Goal: Task Accomplishment & Management: Use online tool/utility

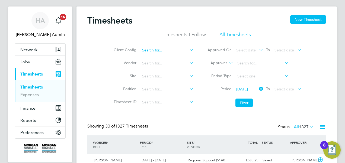
click at [175, 52] on input at bounding box center [166, 51] width 53 height 8
click at [194, 49] on li "Client Config" at bounding box center [152, 50] width 95 height 13
click at [188, 49] on icon at bounding box center [188, 50] width 0 height 8
click at [188, 49] on input at bounding box center [166, 51] width 53 height 8
click at [188, 50] on icon at bounding box center [188, 50] width 0 height 8
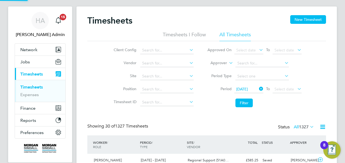
click at [188, 50] on icon at bounding box center [188, 50] width 0 height 8
click at [160, 48] on input at bounding box center [166, 51] width 53 height 8
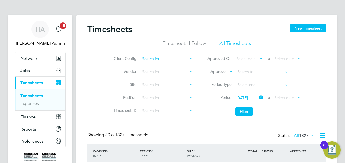
click at [145, 56] on input at bounding box center [166, 59] width 53 height 8
click at [188, 56] on icon at bounding box center [188, 59] width 0 height 8
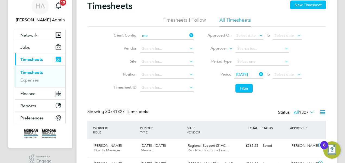
type input "mo"
click at [258, 74] on icon at bounding box center [258, 75] width 0 height 8
click at [188, 34] on icon at bounding box center [188, 35] width 0 height 8
click at [24, 45] on span "Jobs" at bounding box center [24, 47] width 9 height 5
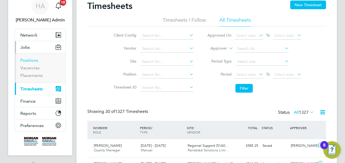
click at [28, 61] on link "Positions" at bounding box center [29, 60] width 18 height 5
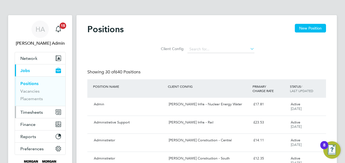
click at [27, 111] on span "Timesheets" at bounding box center [31, 112] width 23 height 5
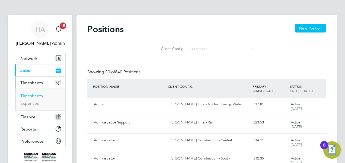
click at [33, 96] on link "Timesheets" at bounding box center [31, 95] width 23 height 5
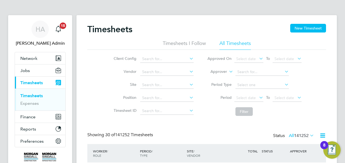
click at [188, 61] on icon at bounding box center [188, 59] width 0 height 8
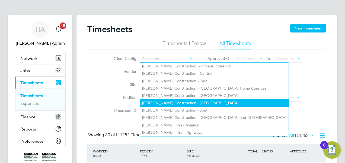
click at [186, 103] on li "[PERSON_NAME] Construction - [GEOGRAPHIC_DATA]" at bounding box center [214, 103] width 149 height 7
type input "[PERSON_NAME] Construction - [GEOGRAPHIC_DATA]"
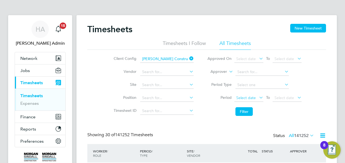
click at [250, 98] on span "Select date" at bounding box center [246, 98] width 20 height 5
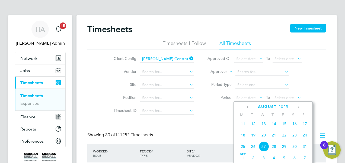
click at [247, 105] on icon at bounding box center [248, 107] width 5 height 6
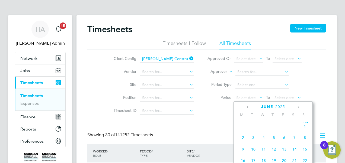
click at [247, 105] on icon at bounding box center [248, 107] width 5 height 6
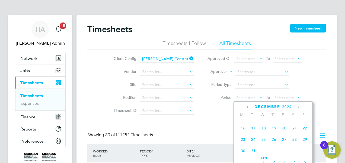
click at [242, 152] on span "30" at bounding box center [243, 151] width 10 height 10
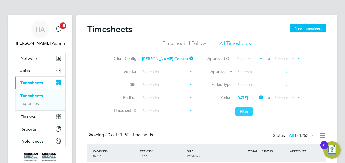
click at [240, 110] on button "Filter" at bounding box center [244, 111] width 17 height 9
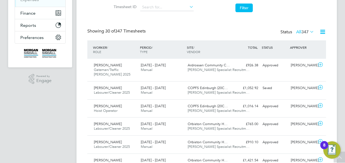
click at [321, 31] on icon at bounding box center [322, 31] width 7 height 7
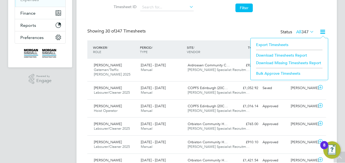
click at [273, 53] on li "Download Timesheets Report" at bounding box center [289, 56] width 72 height 8
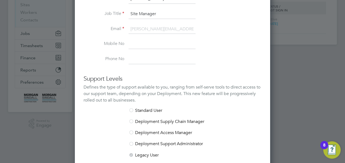
scroll to position [336, 195]
